Goal: Find specific page/section: Find specific page/section

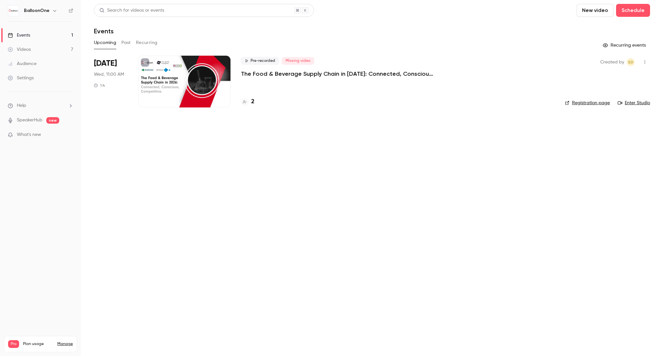
click at [248, 105] on div "2" at bounding box center [248, 101] width 14 height 9
